Goal: Information Seeking & Learning: Understand process/instructions

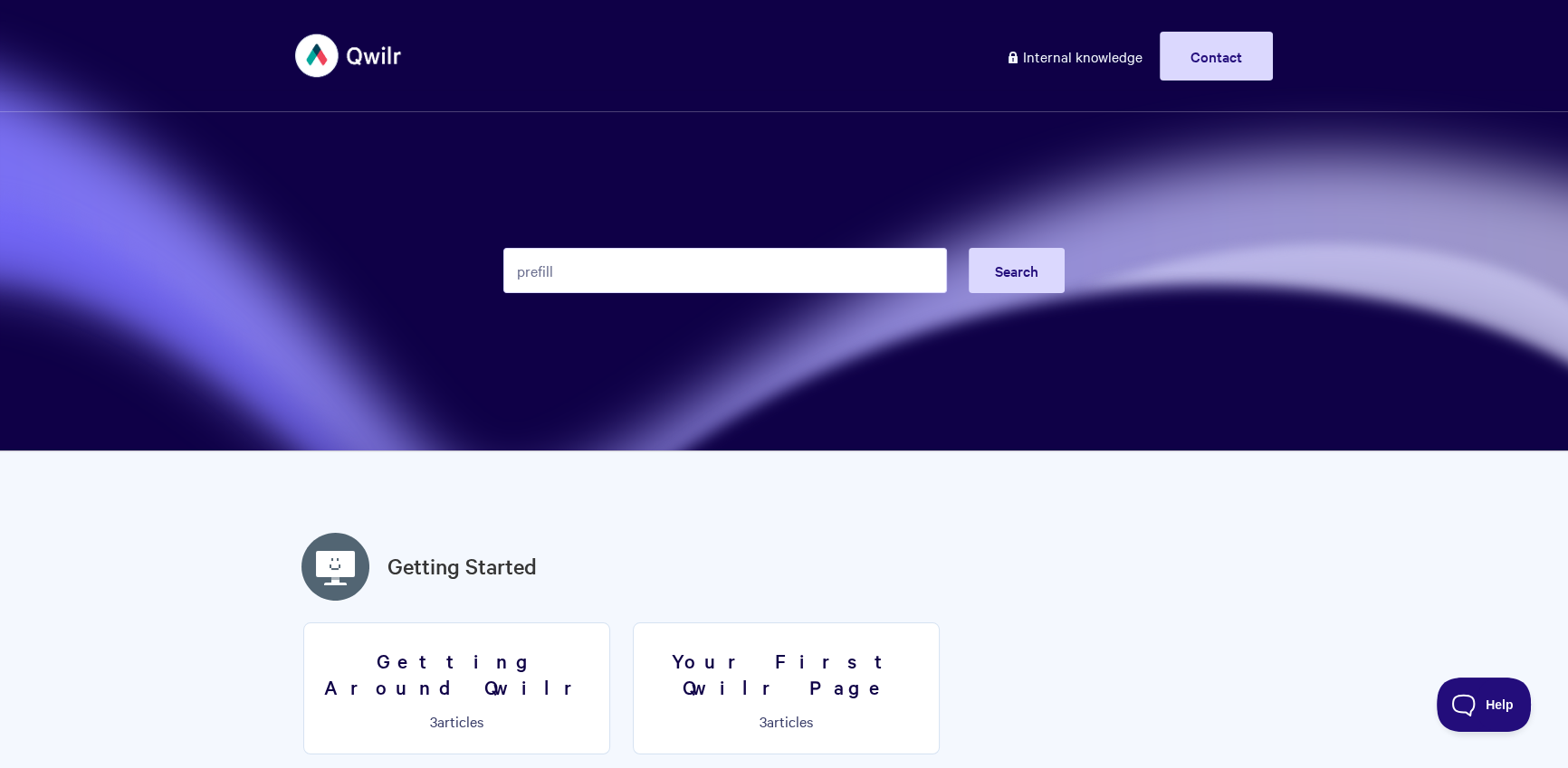
type input "prefill"
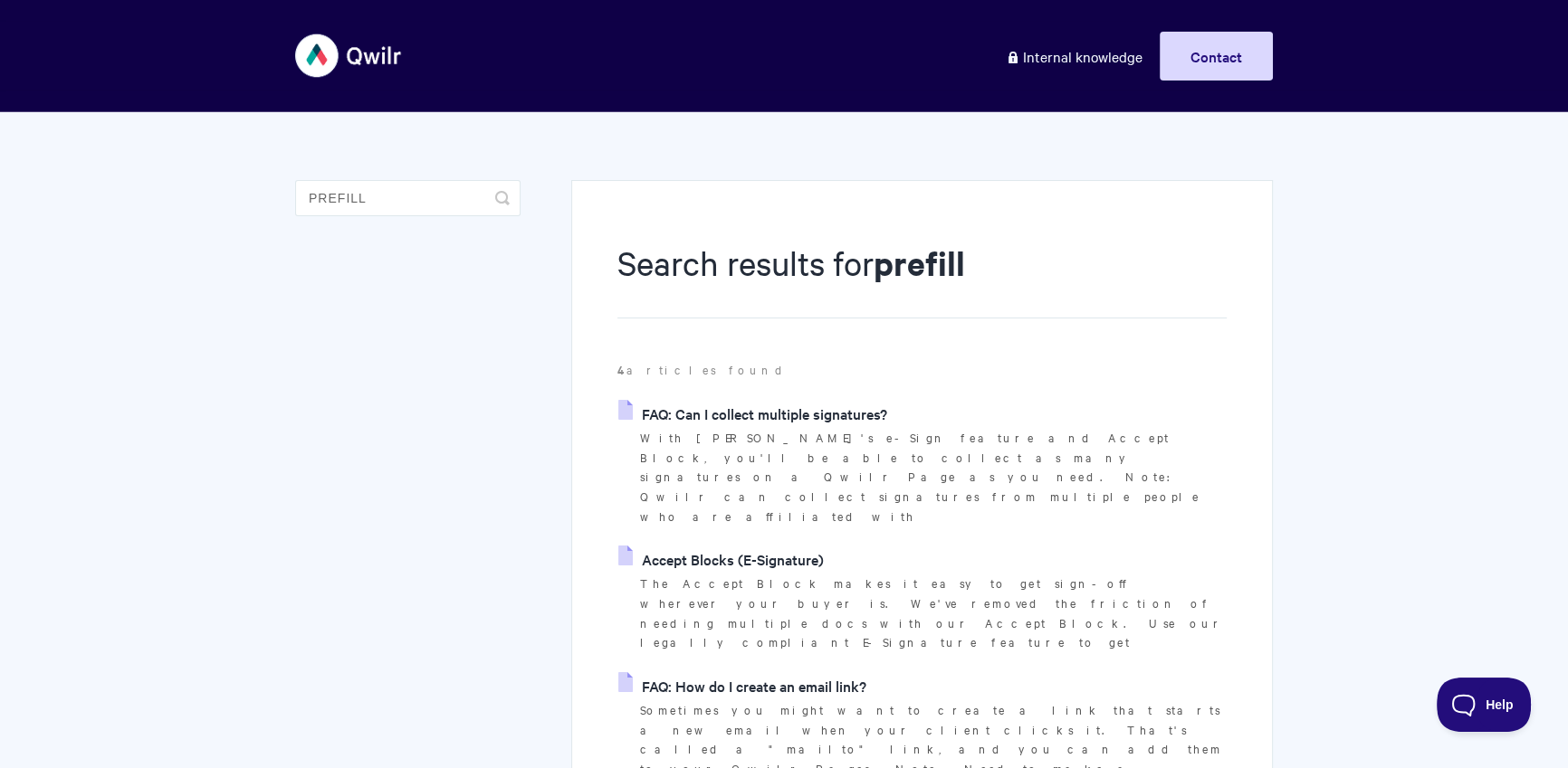
click at [833, 415] on link "FAQ: Can I collect multiple signatures?" at bounding box center [752, 413] width 269 height 27
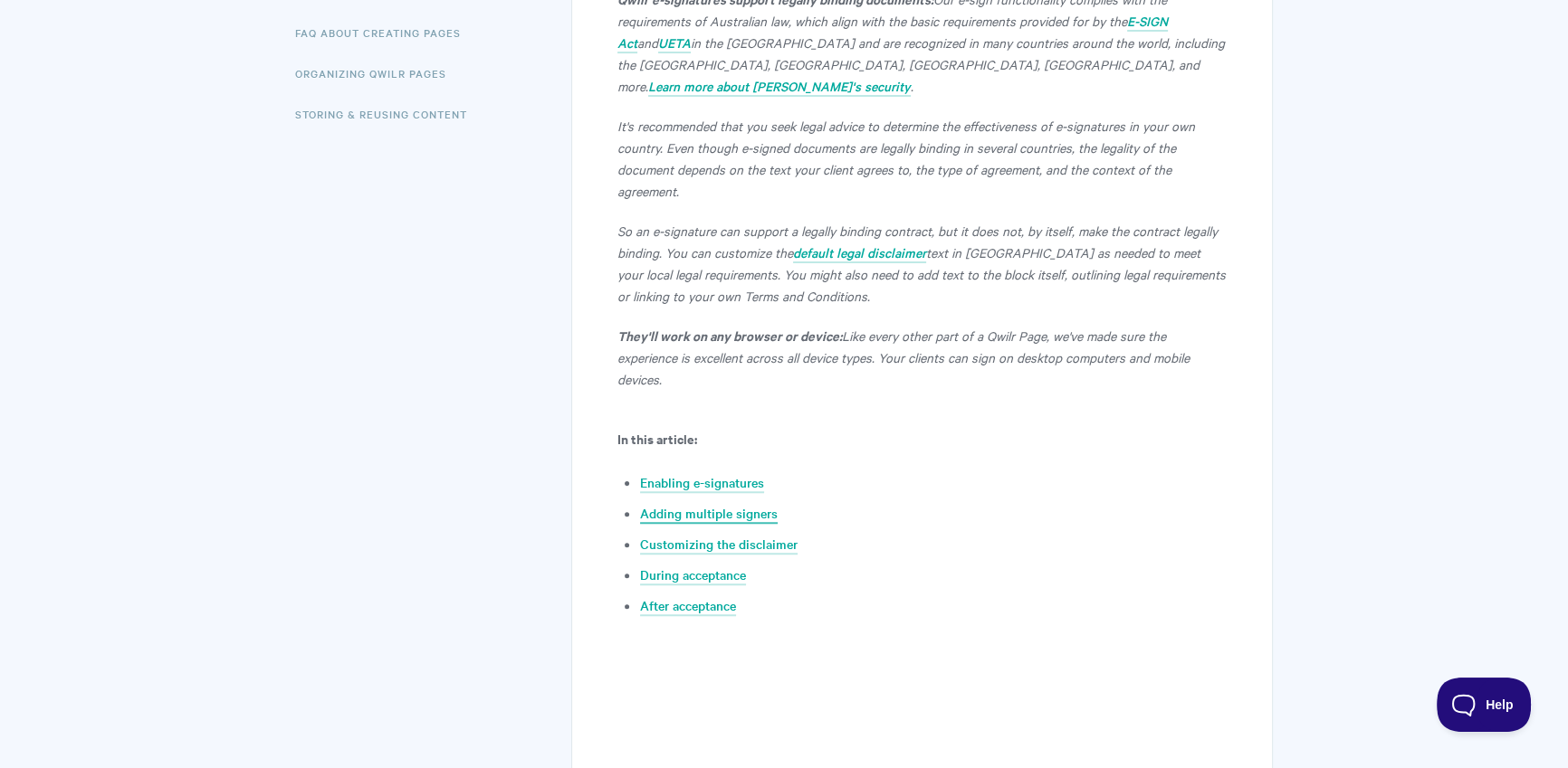
click at [734, 504] on link "Adding multiple signers" at bounding box center [708, 514] width 137 height 20
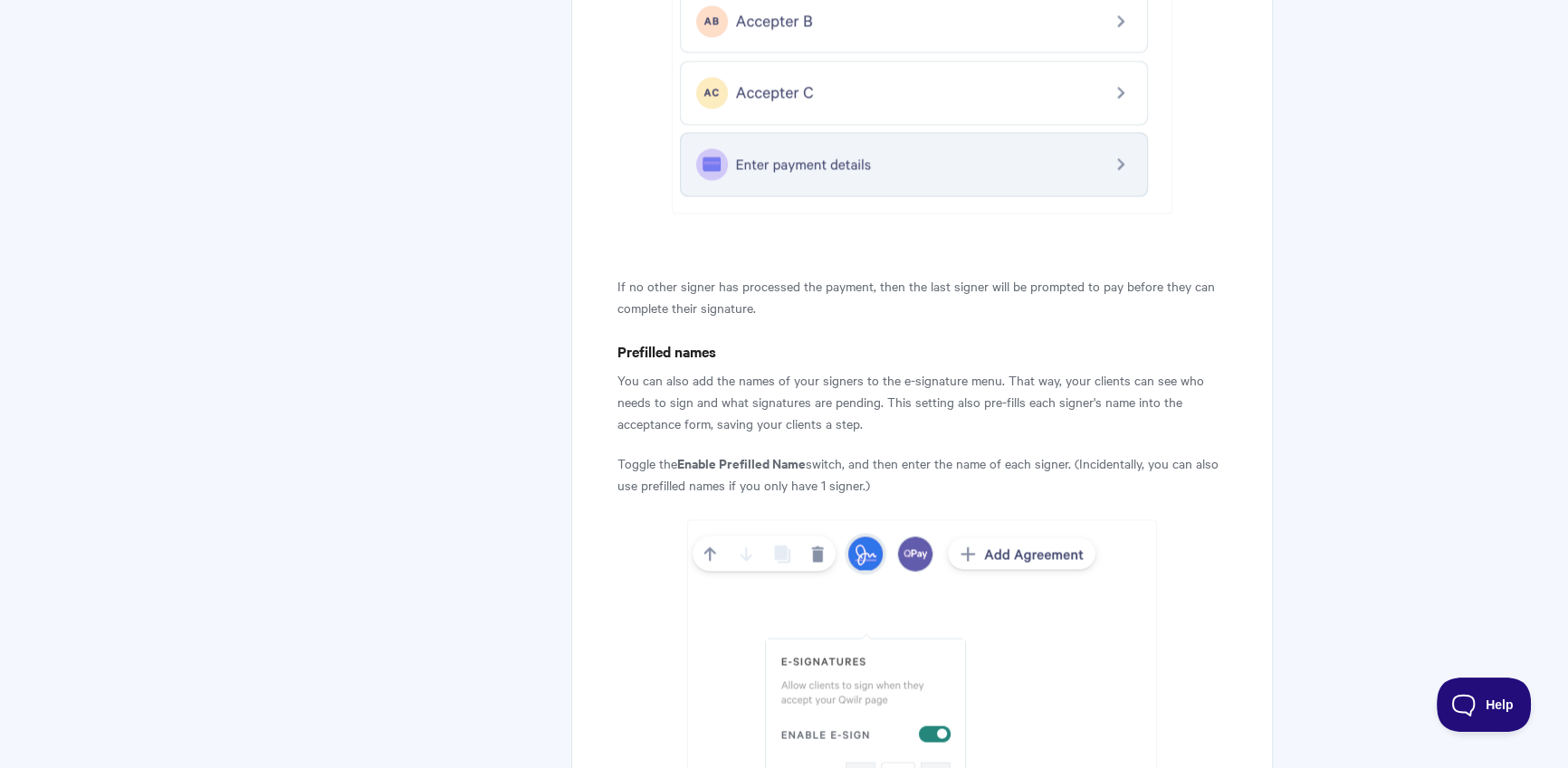
scroll to position [3799, 0]
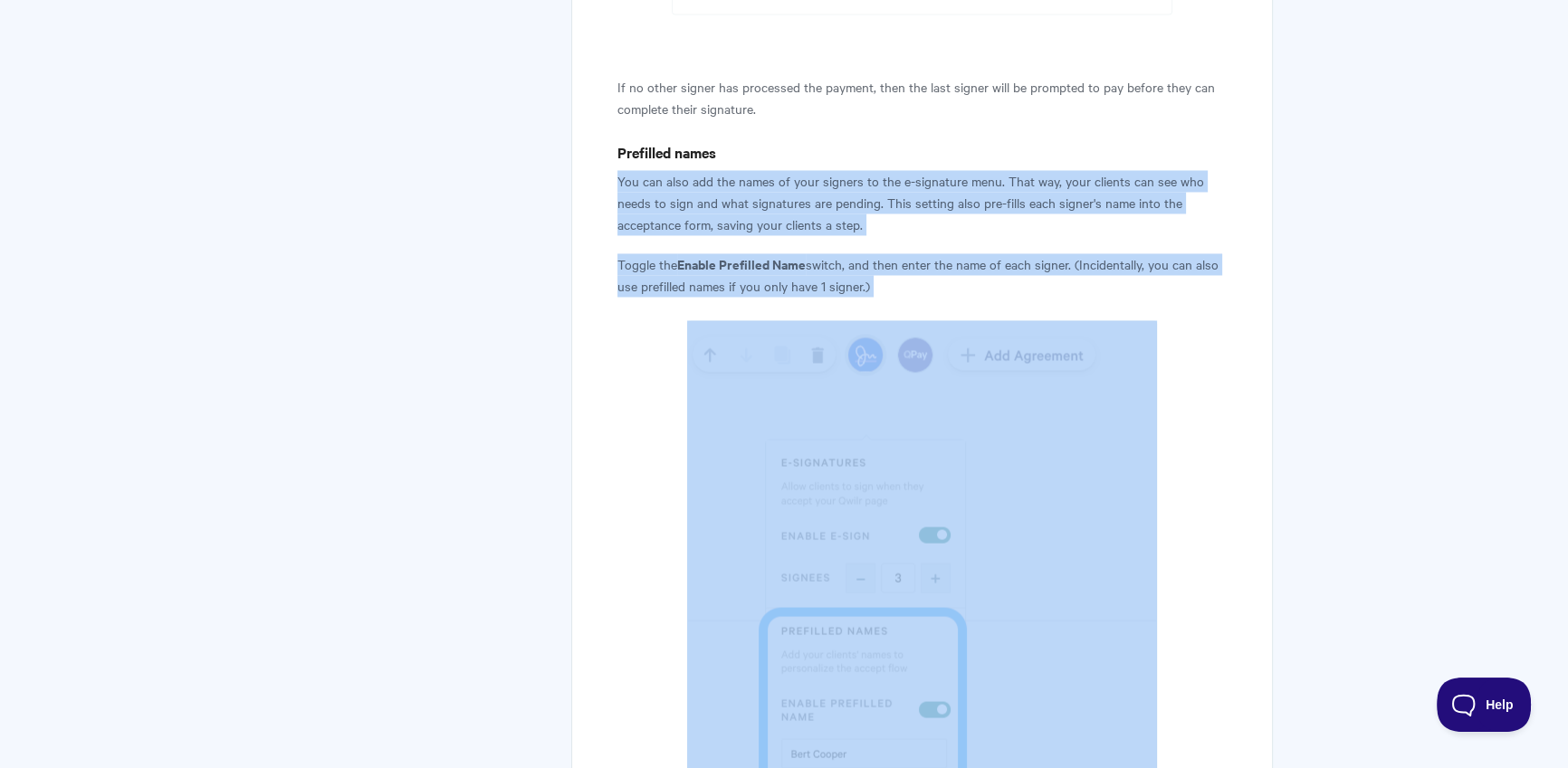
drag, startPoint x: 754, startPoint y: 211, endPoint x: 990, endPoint y: 478, distance: 356.3
copy article "You can also add the names of your signers to the e-signature menu. That way, y…"
